Goal: Information Seeking & Learning: Learn about a topic

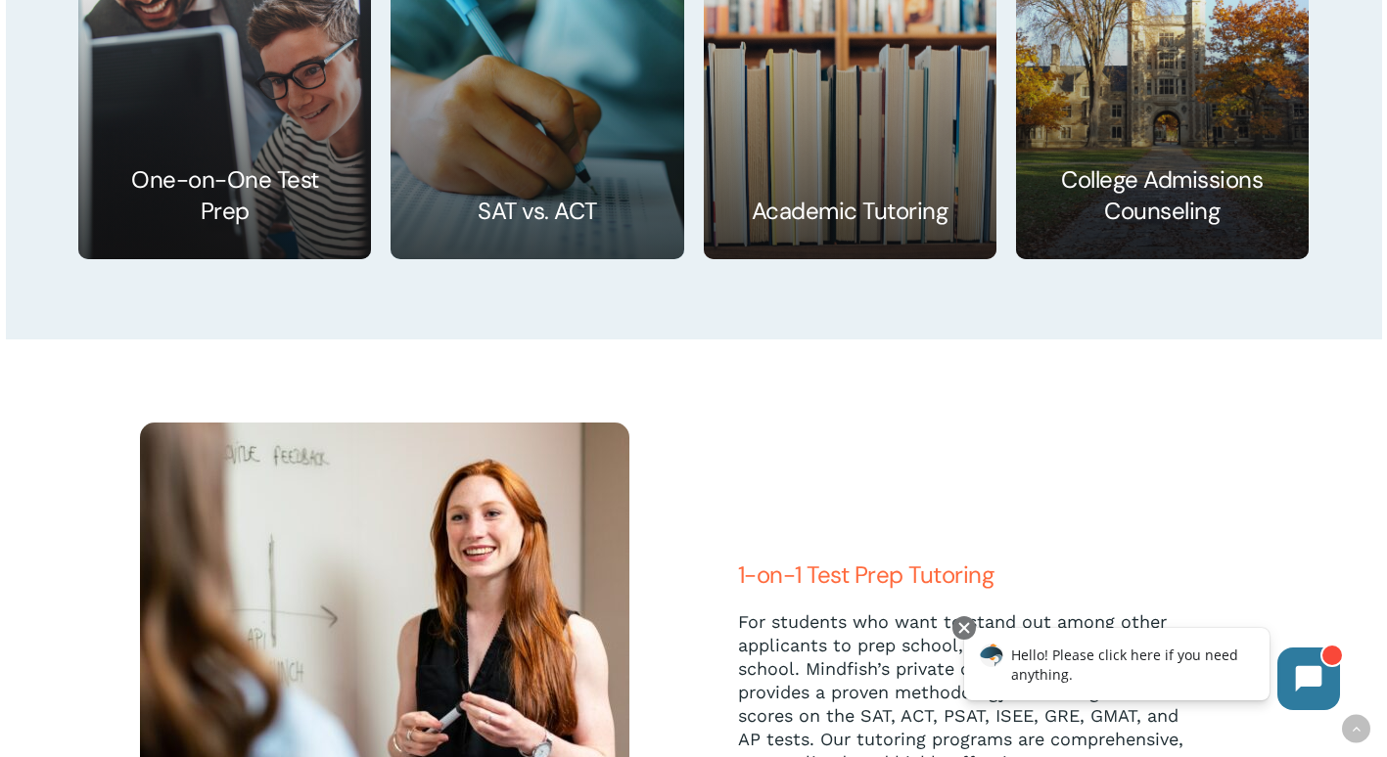
scroll to position [3164, 0]
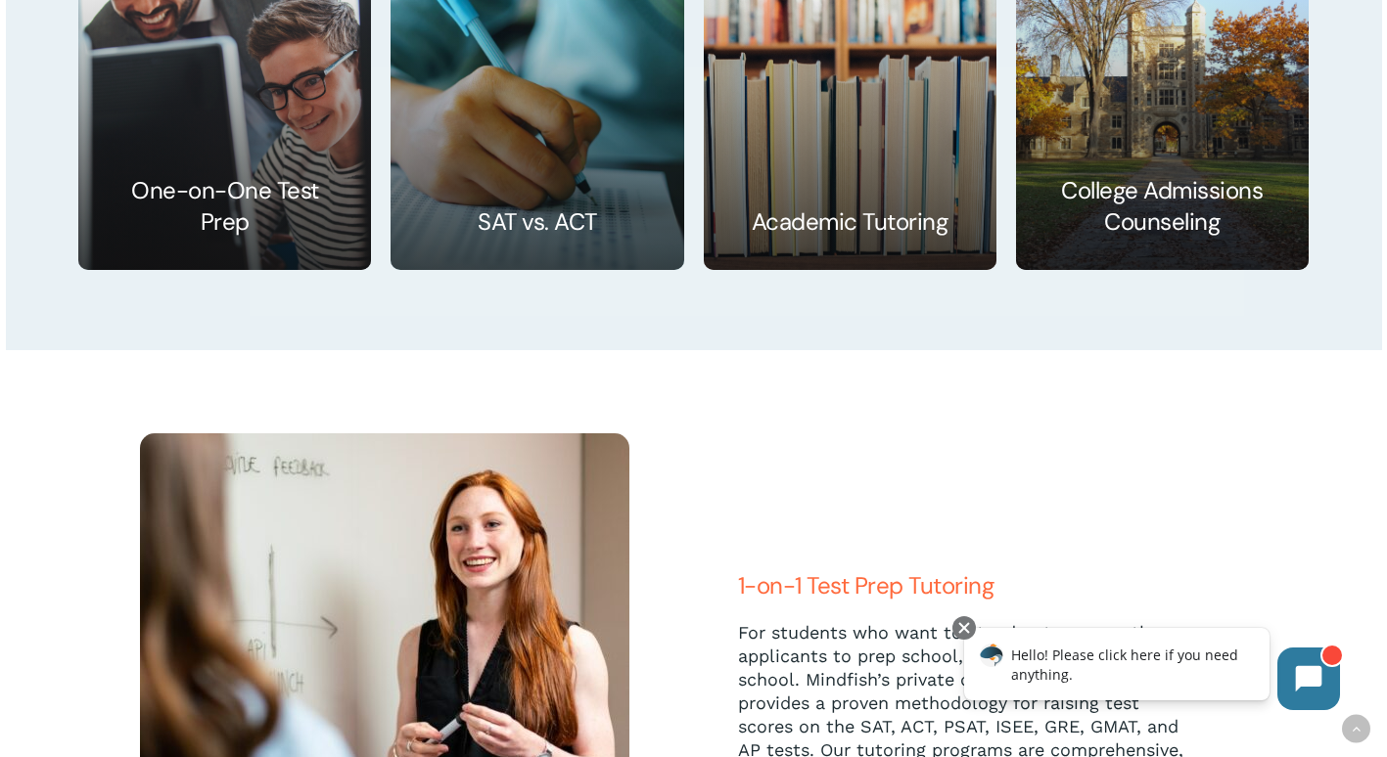
click at [874, 200] on link at bounding box center [850, 99] width 291 height 341
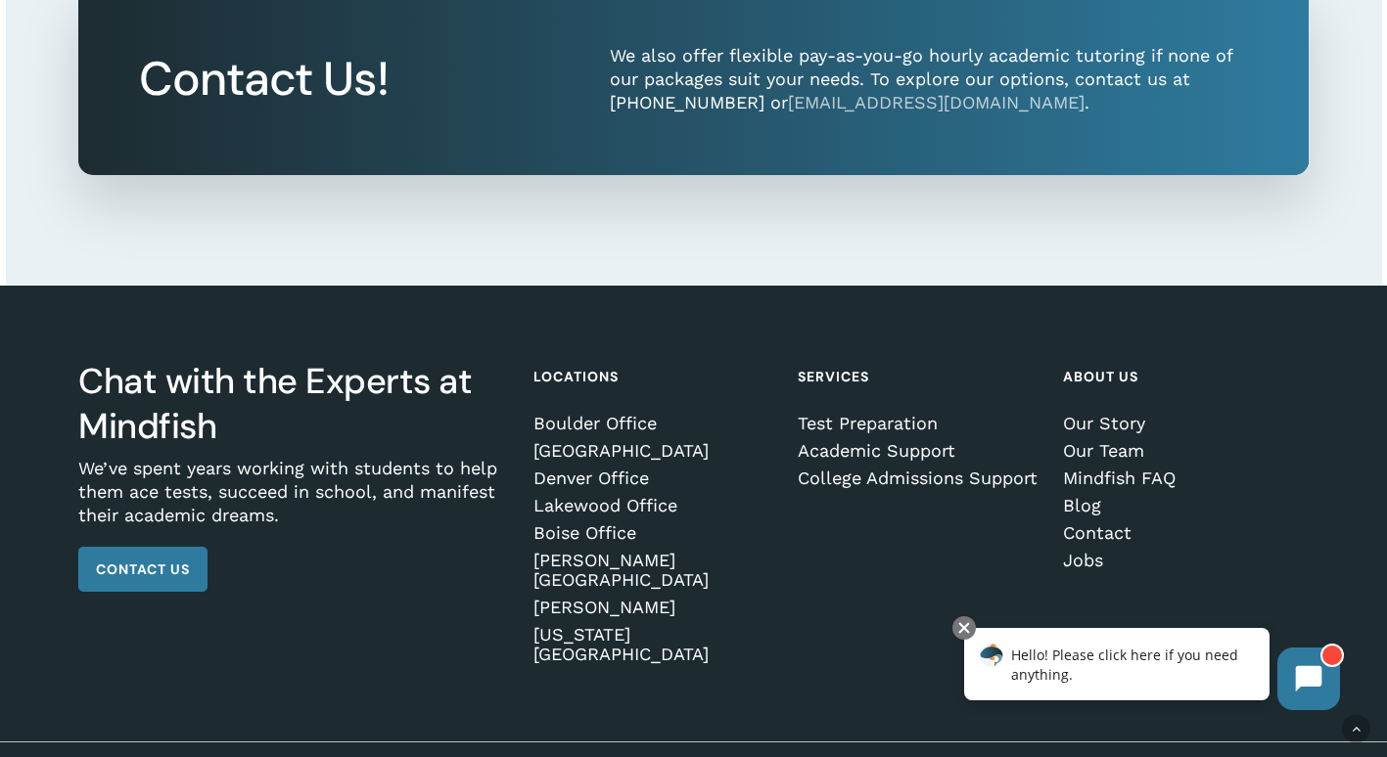
scroll to position [2217, 0]
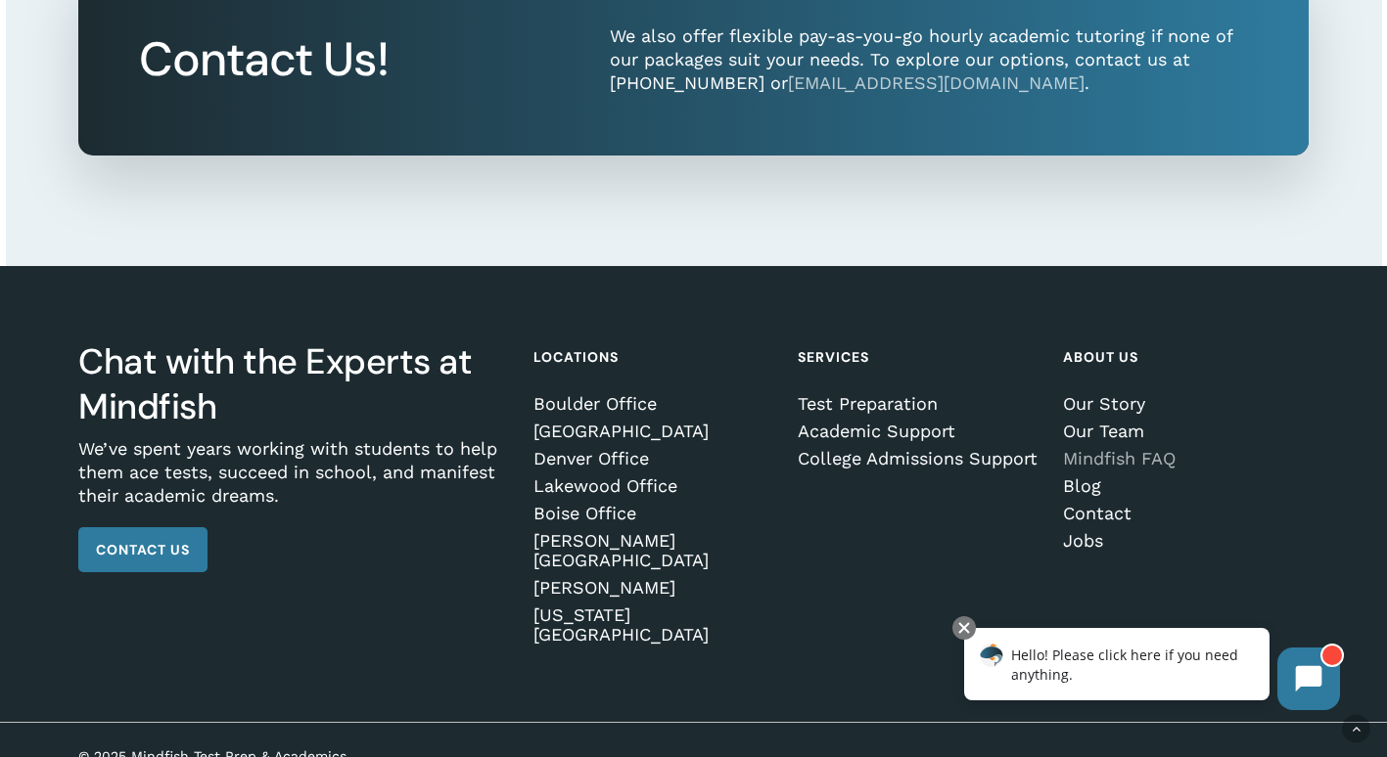
click at [1126, 469] on link "Mindfish FAQ" at bounding box center [1183, 459] width 240 height 20
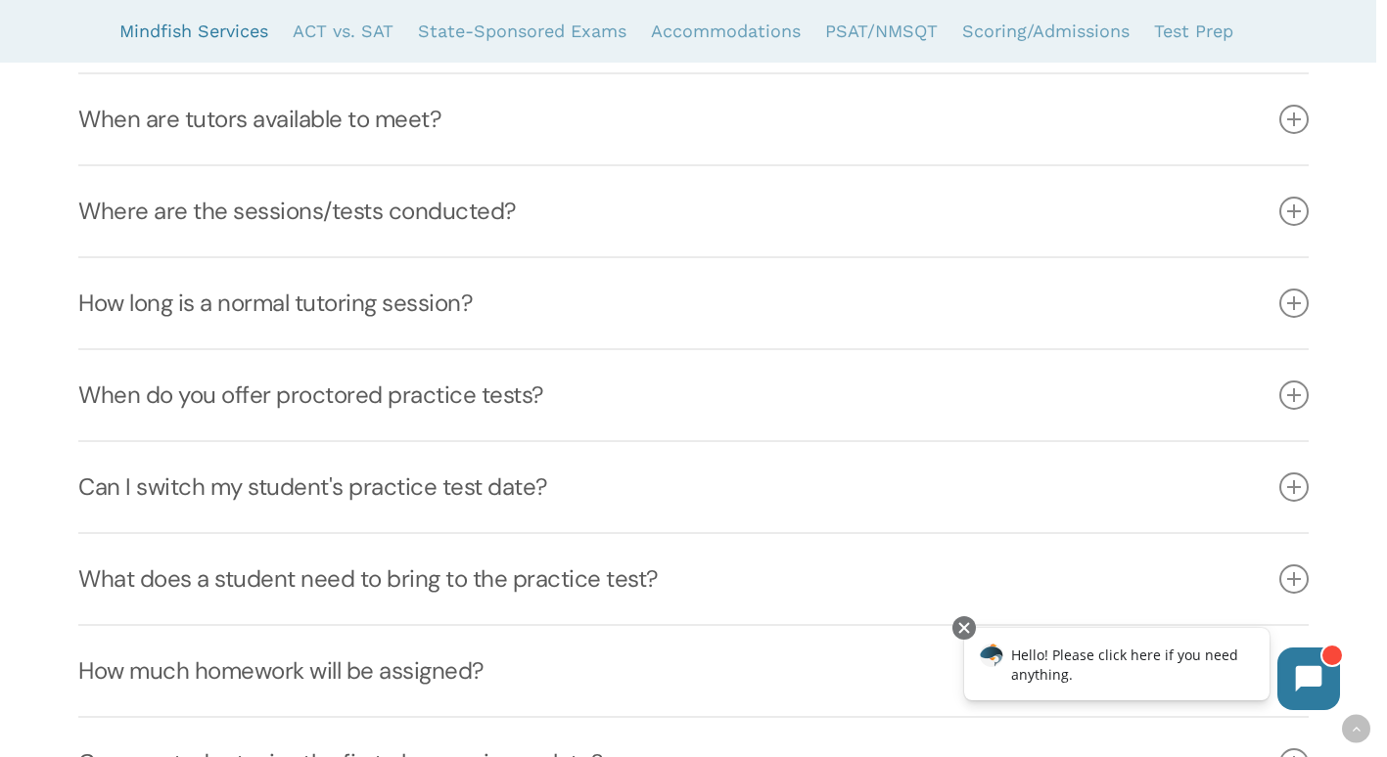
scroll to position [1063, 0]
